Goal: Task Accomplishment & Management: Complete application form

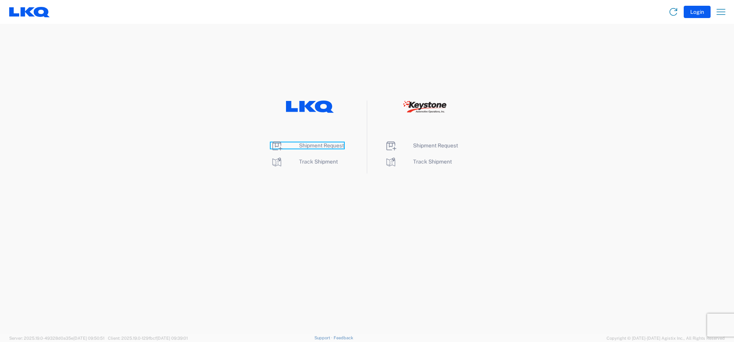
click at [321, 144] on span "Shipment Request" at bounding box center [321, 145] width 45 height 6
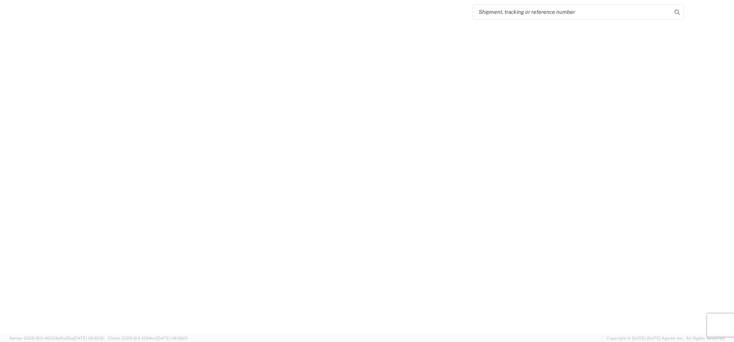
select select "FULL"
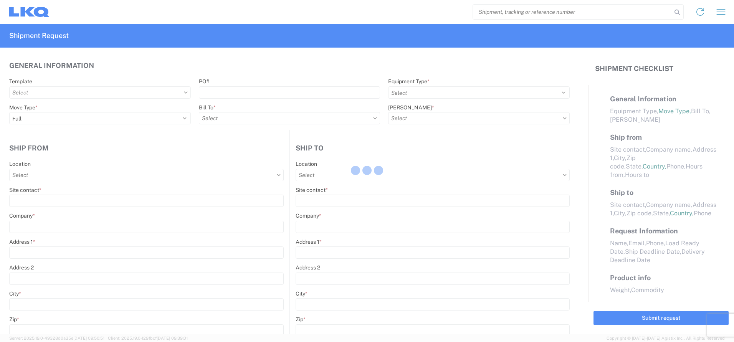
select select "LBS"
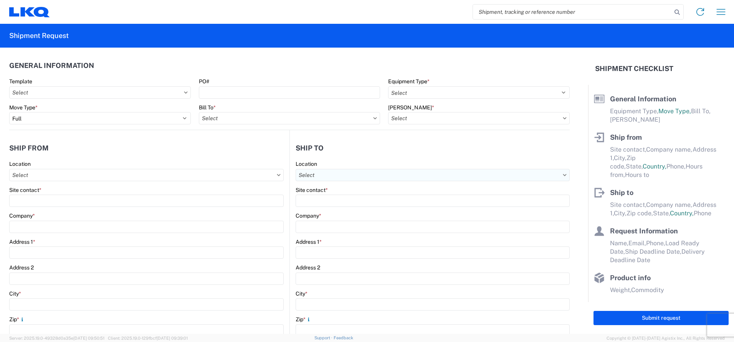
click at [372, 176] on input "text" at bounding box center [432, 175] width 274 height 12
type input "t"
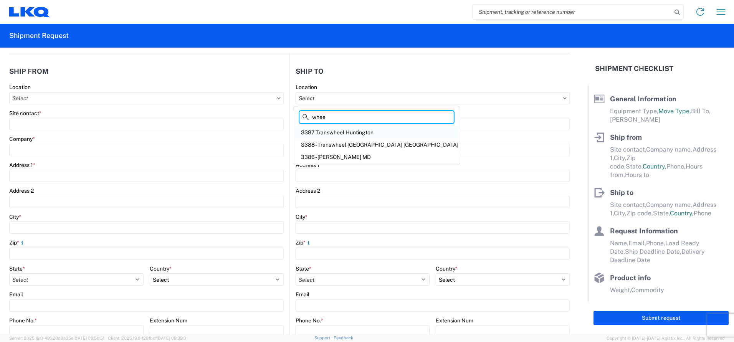
type input "whee"
drag, startPoint x: 358, startPoint y: 132, endPoint x: 384, endPoint y: 124, distance: 27.2
click at [358, 132] on div "3387 Transwheel Huntington" at bounding box center [376, 132] width 163 height 12
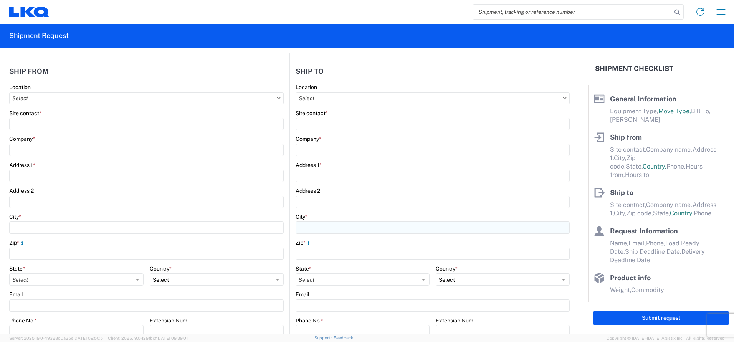
type input "3387 Transwheel Huntington"
type input "LKQ Corporation"
type input "3000 Yeoman Way"
type input "Huntington"
type input "46750"
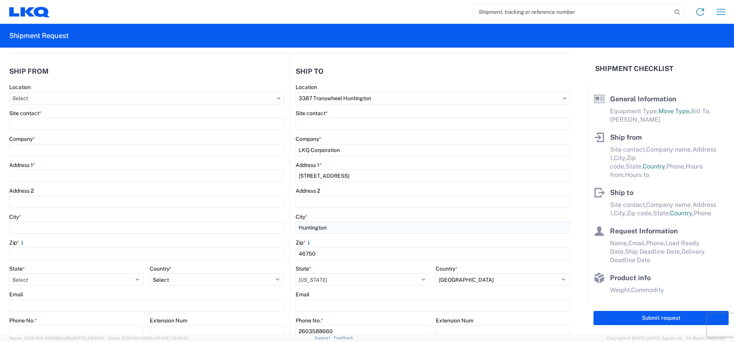
select select "US"
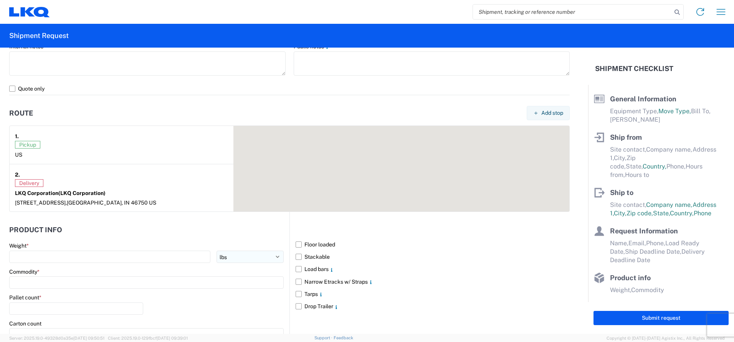
scroll to position [575, 0]
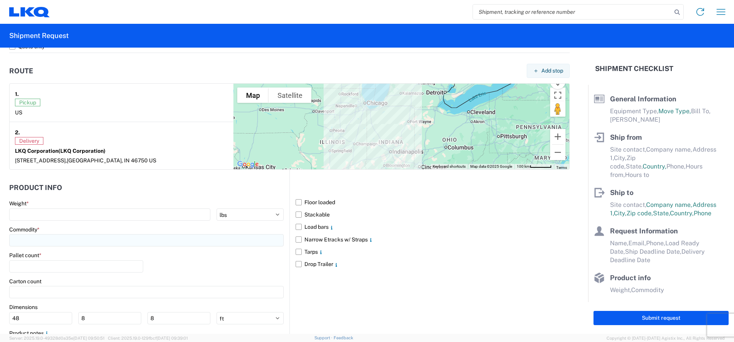
click at [57, 241] on input at bounding box center [146, 240] width 274 height 12
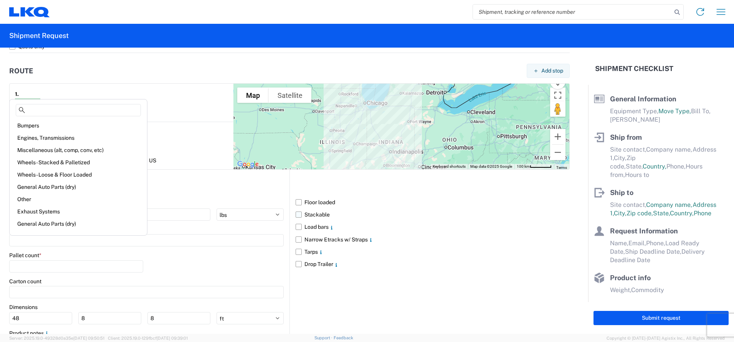
click at [481, 216] on label "Stackable" at bounding box center [432, 214] width 274 height 12
click at [0, 0] on input "Stackable" at bounding box center [0, 0] width 0 height 0
